Goal: Find specific page/section: Find specific page/section

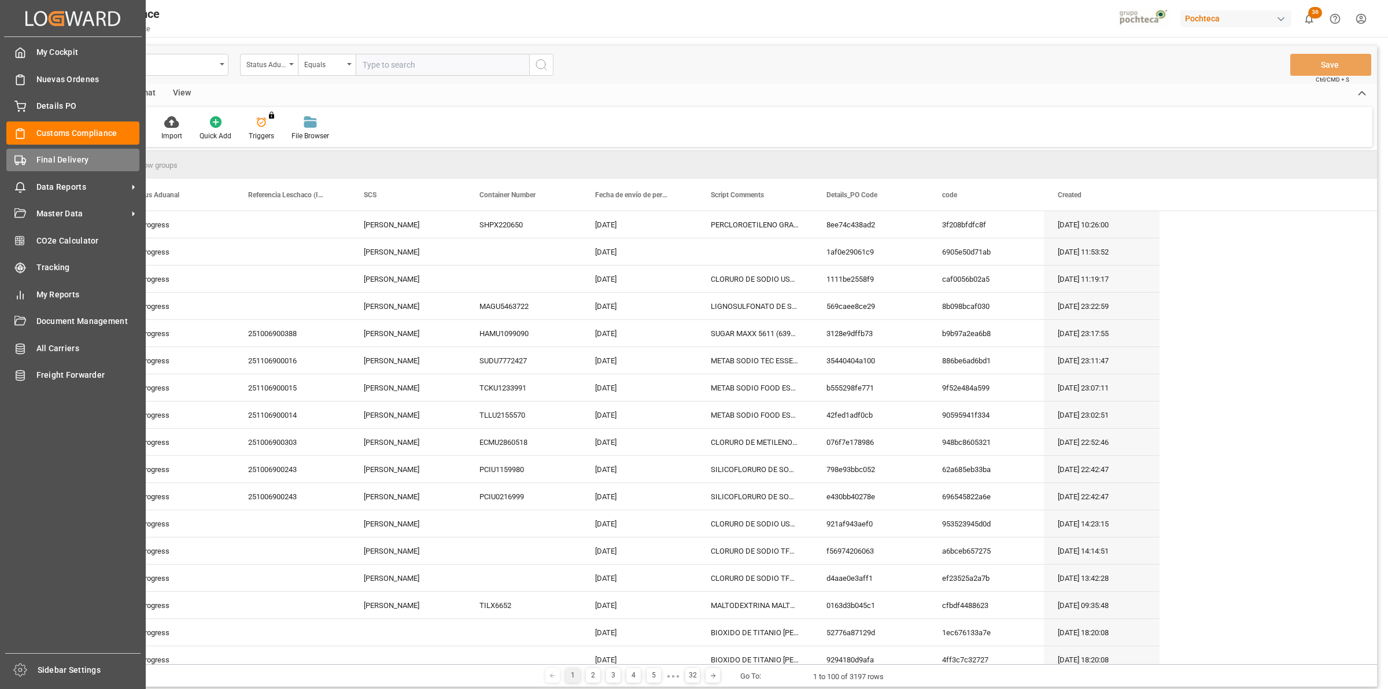
click at [25, 152] on div "Final Delivery Final Delivery" at bounding box center [72, 160] width 133 height 23
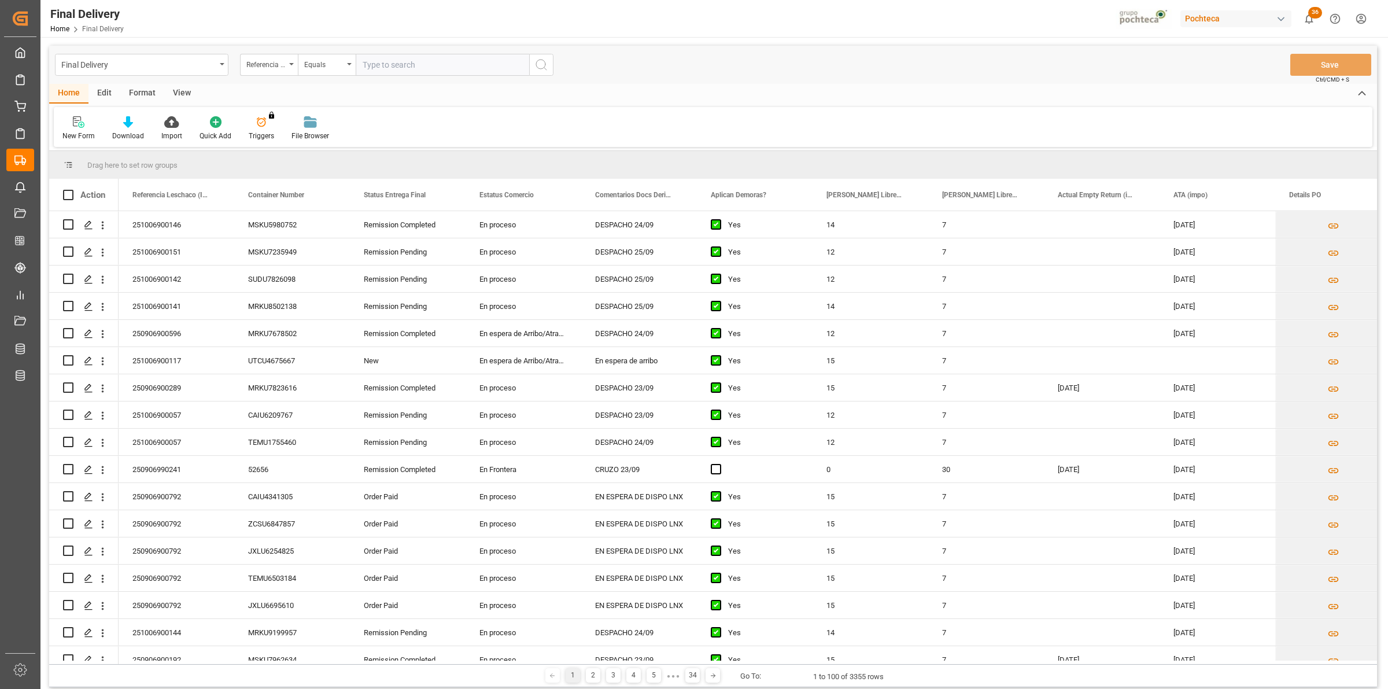
click at [444, 129] on div "New Form Download Import Quick Add Triggers You do not have permission for Trig…" at bounding box center [713, 127] width 1319 height 40
click at [184, 97] on div "View" at bounding box center [181, 94] width 35 height 20
click at [82, 129] on div "Default" at bounding box center [74, 128] width 40 height 25
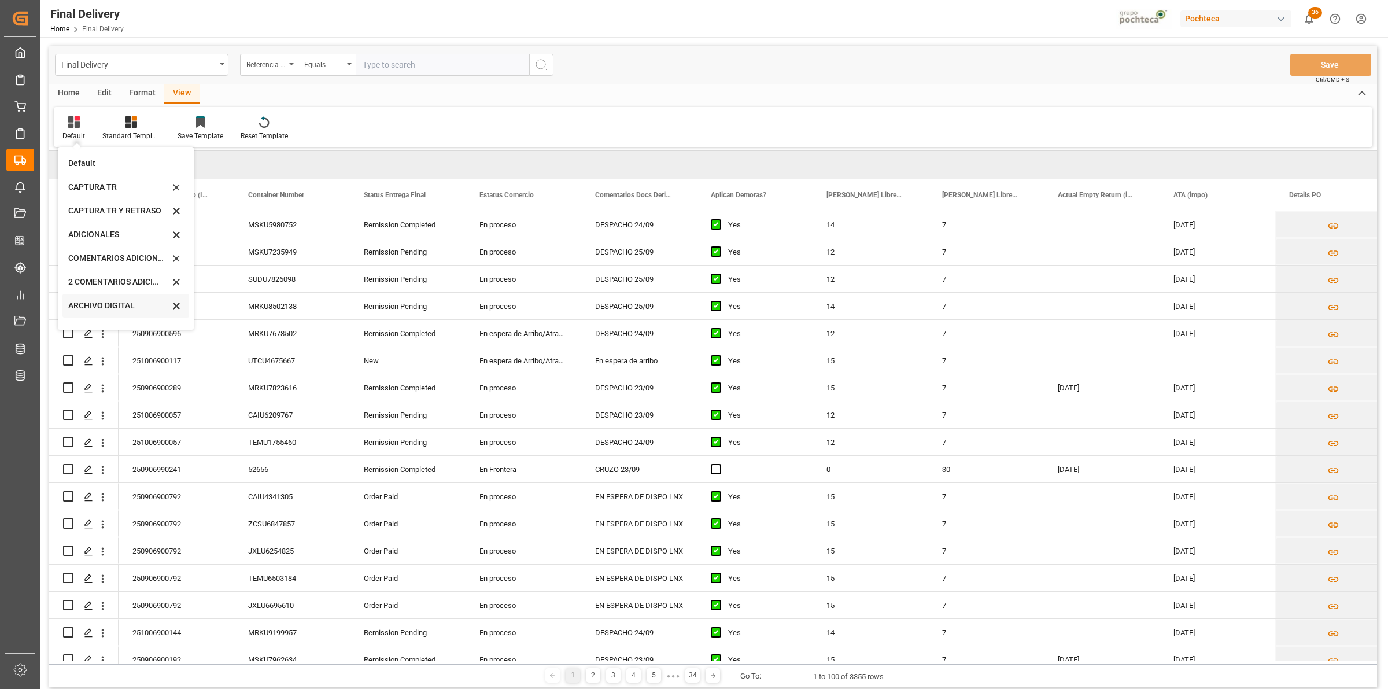
scroll to position [110, 0]
click at [106, 315] on div "CAPTURA TR Y RETRASO CON ENTREGA Y SUCURSAL" at bounding box center [118, 314] width 101 height 12
